Goal: Transaction & Acquisition: Download file/media

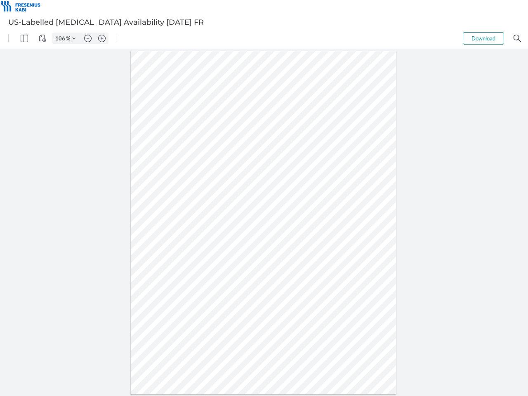
click at [24, 38] on img "Panel" at bounding box center [24, 38] width 7 height 7
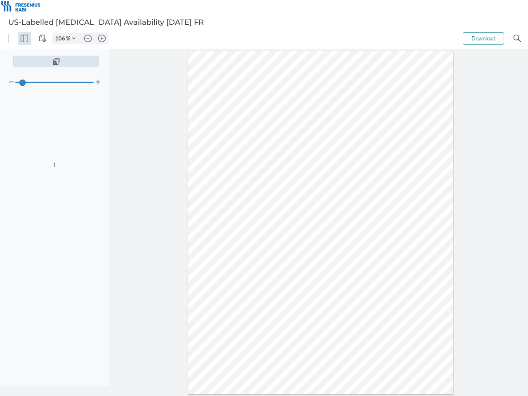
click at [43, 38] on img "View Controls" at bounding box center [42, 38] width 7 height 7
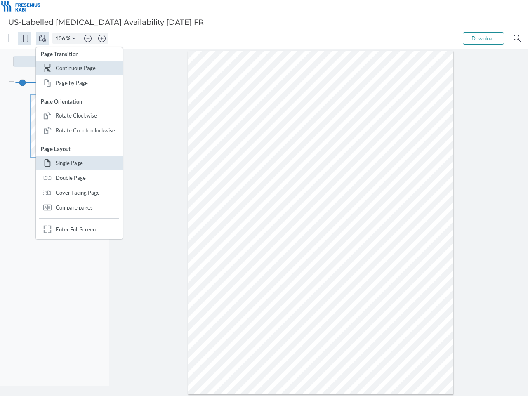
click at [62, 38] on input "106" at bounding box center [59, 38] width 13 height 7
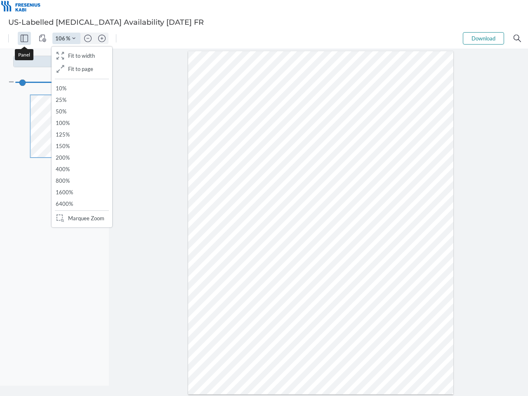
click at [74, 56] on img "Zoom Controls" at bounding box center [264, 240] width 528 height 368
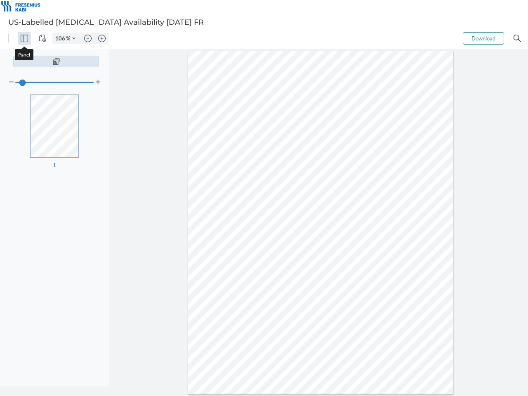
click at [88, 38] on img "Zoom out" at bounding box center [87, 38] width 7 height 7
click at [102, 38] on img "Zoom in" at bounding box center [101, 38] width 7 height 7
type input "106"
click at [484, 38] on button "Download" at bounding box center [483, 38] width 41 height 12
click at [518, 38] on img "Search" at bounding box center [517, 38] width 7 height 7
